Goal: Task Accomplishment & Management: Use online tool/utility

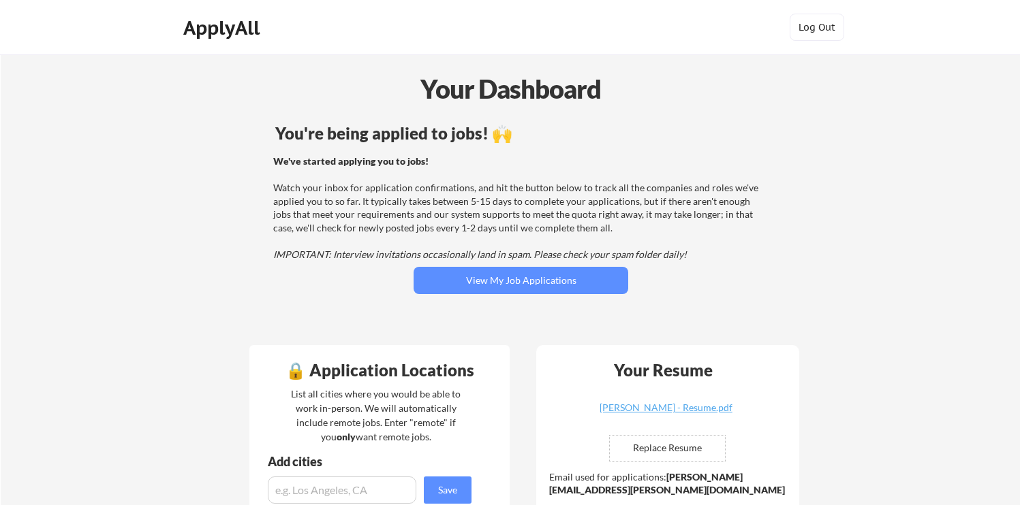
click at [540, 224] on div "We've started applying you to jobs! Watch your inbox for application confirmati…" at bounding box center [518, 208] width 491 height 107
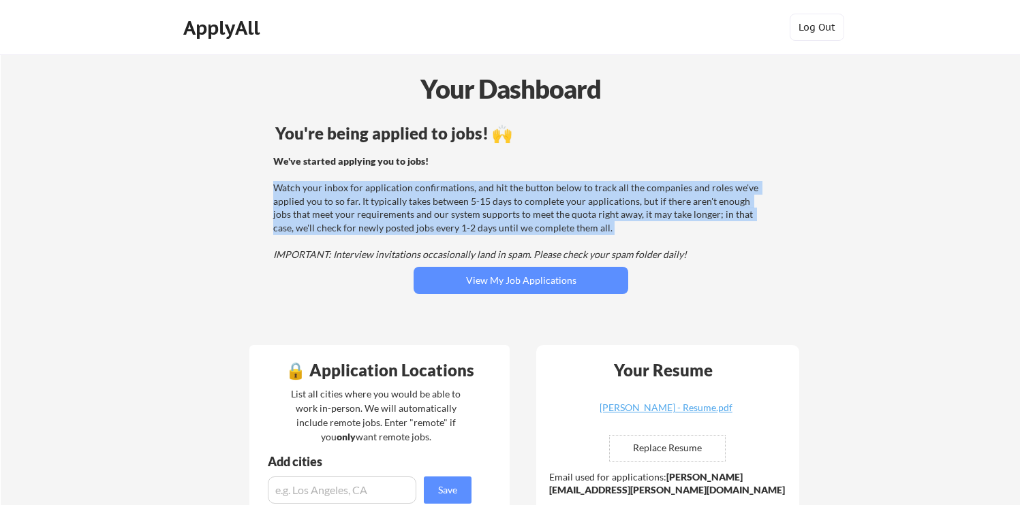
click at [540, 224] on div "We've started applying you to jobs! Watch your inbox for application confirmati…" at bounding box center [518, 208] width 491 height 107
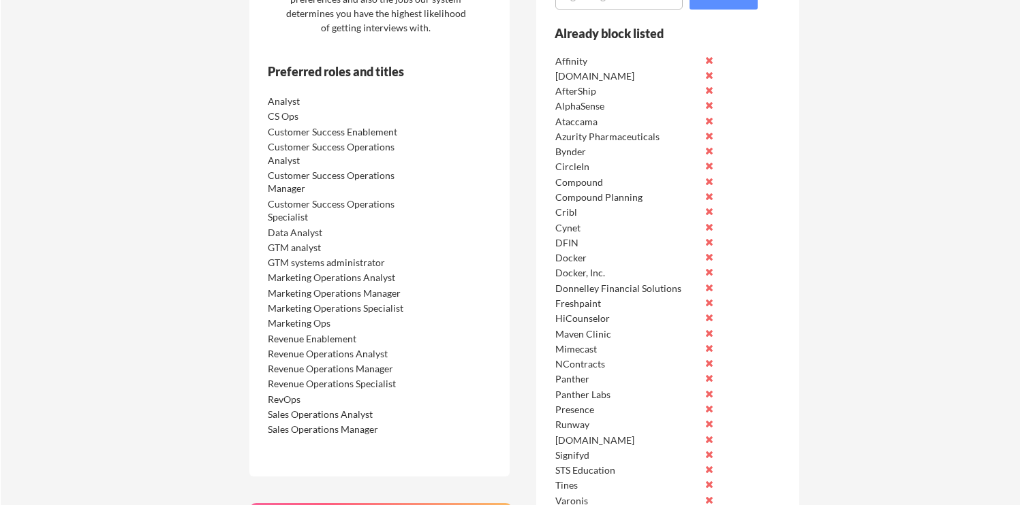
scroll to position [691, 0]
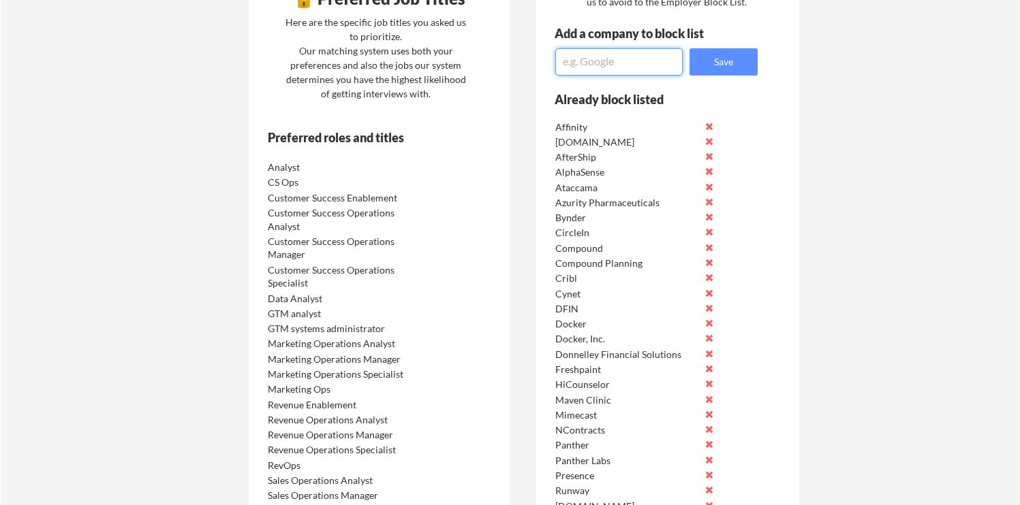
click at [661, 62] on textarea at bounding box center [618, 61] width 127 height 27
click at [613, 69] on textarea "PluralSight" at bounding box center [618, 61] width 127 height 27
type textarea "Pluralsight"
click at [700, 64] on button "Save" at bounding box center [723, 61] width 68 height 27
click at [659, 65] on textarea at bounding box center [618, 61] width 127 height 27
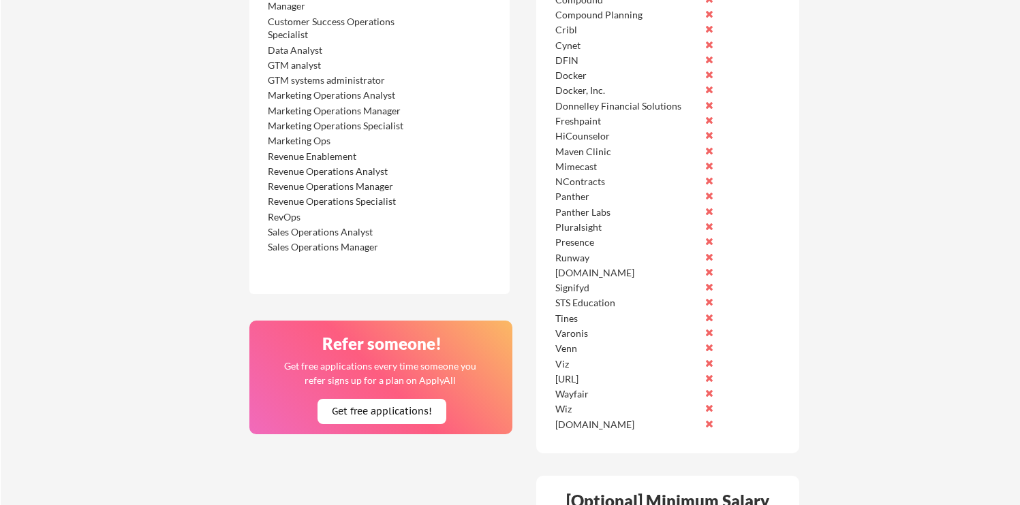
scroll to position [941, 0]
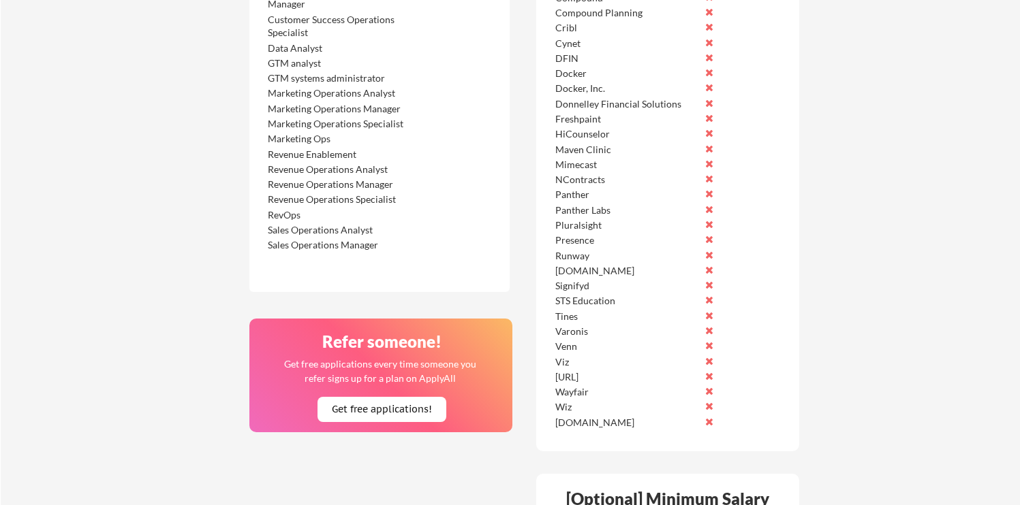
click at [710, 121] on button at bounding box center [709, 118] width 10 height 10
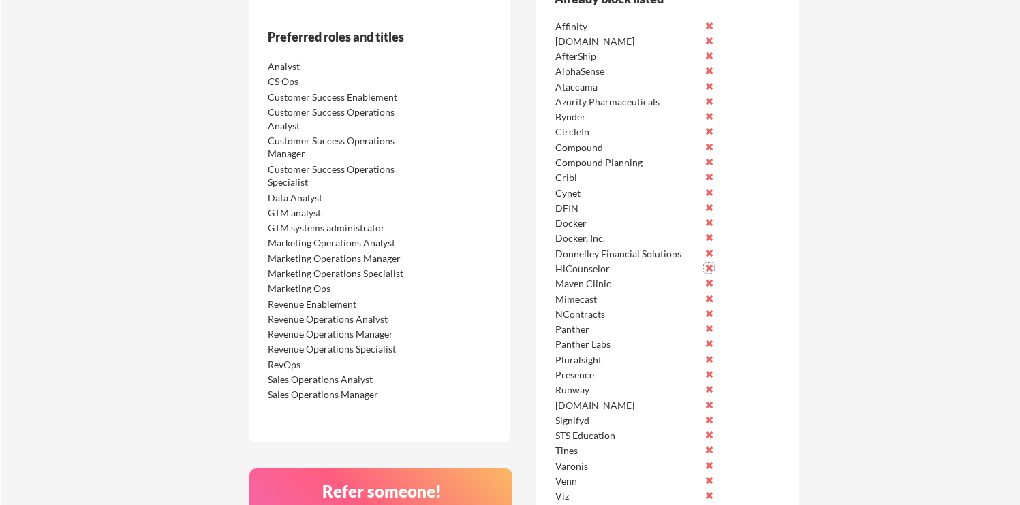
scroll to position [784, 0]
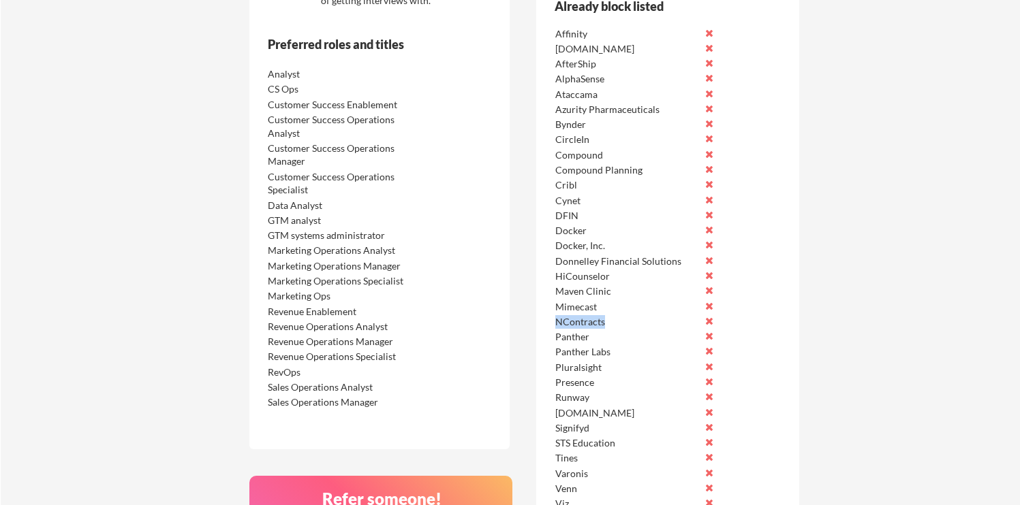
drag, startPoint x: 606, startPoint y: 326, endPoint x: 554, endPoint y: 322, distance: 52.6
click at [554, 322] on div "NContracts" at bounding box center [649, 319] width 194 height 15
click at [565, 198] on div "Cynet" at bounding box center [627, 201] width 144 height 14
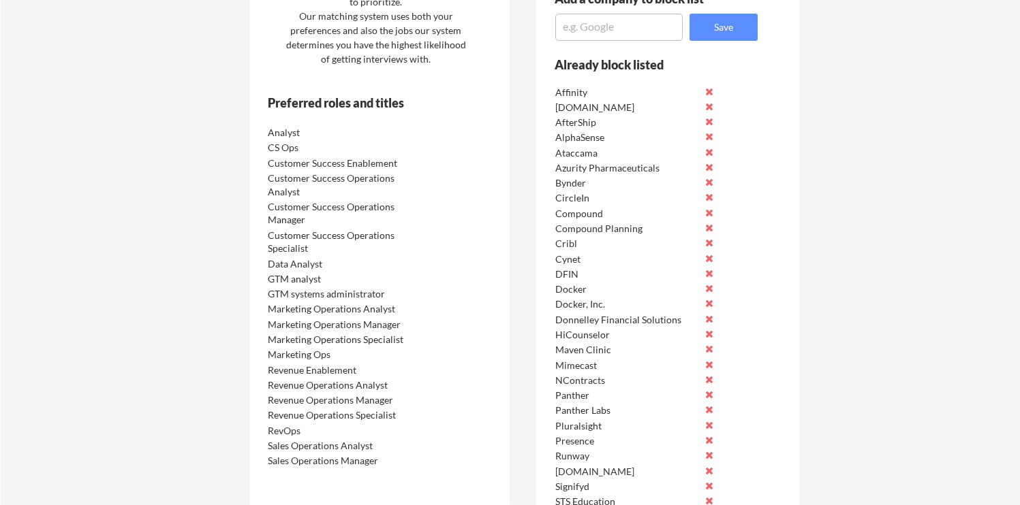
scroll to position [720, 0]
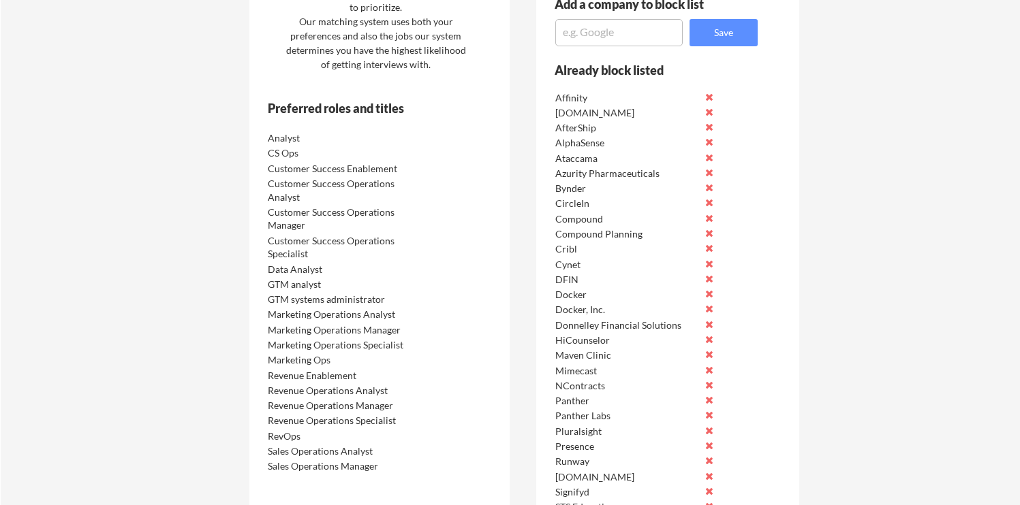
click at [576, 176] on div "Azurity Pharmaceuticals" at bounding box center [627, 174] width 144 height 14
click at [599, 178] on div "Azurity Pharmaceuticals" at bounding box center [627, 174] width 144 height 14
